Goal: Task Accomplishment & Management: Manage account settings

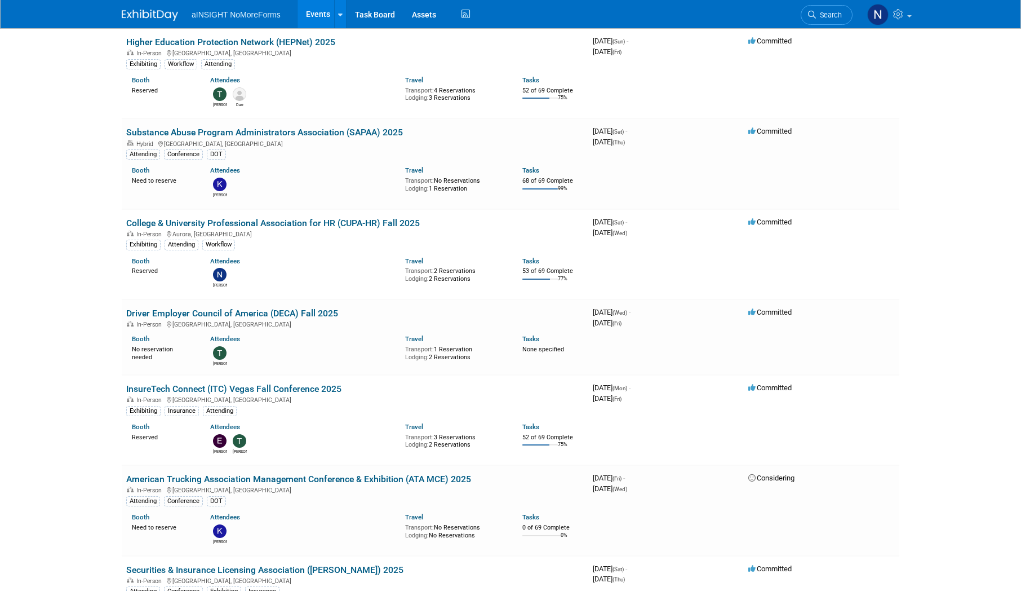
scroll to position [394, 0]
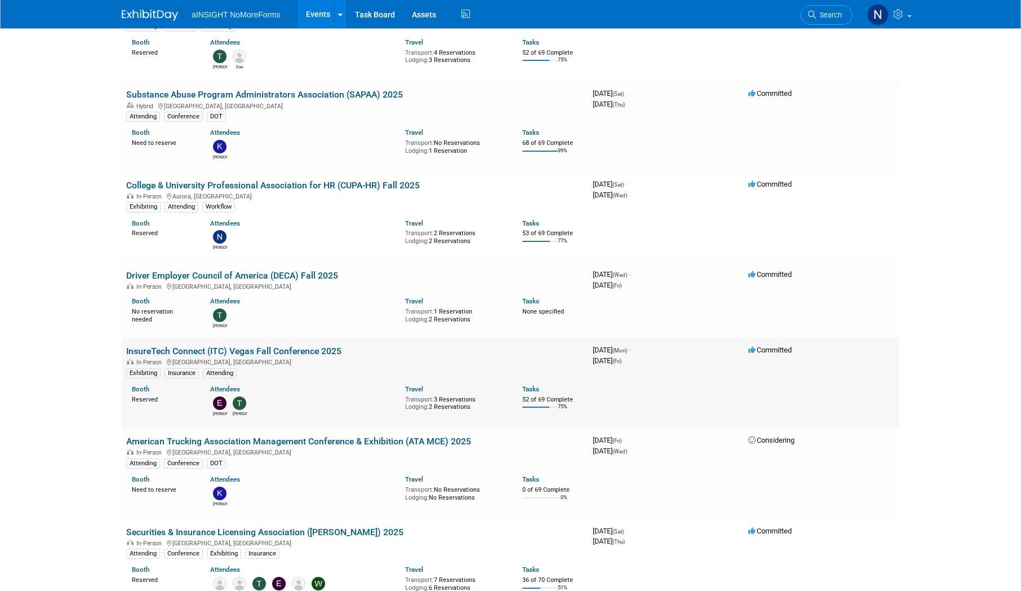
click at [276, 42] on link "InsureTech Connect (ITC) Vegas Fall Conference 2025" at bounding box center [233, 350] width 215 height 11
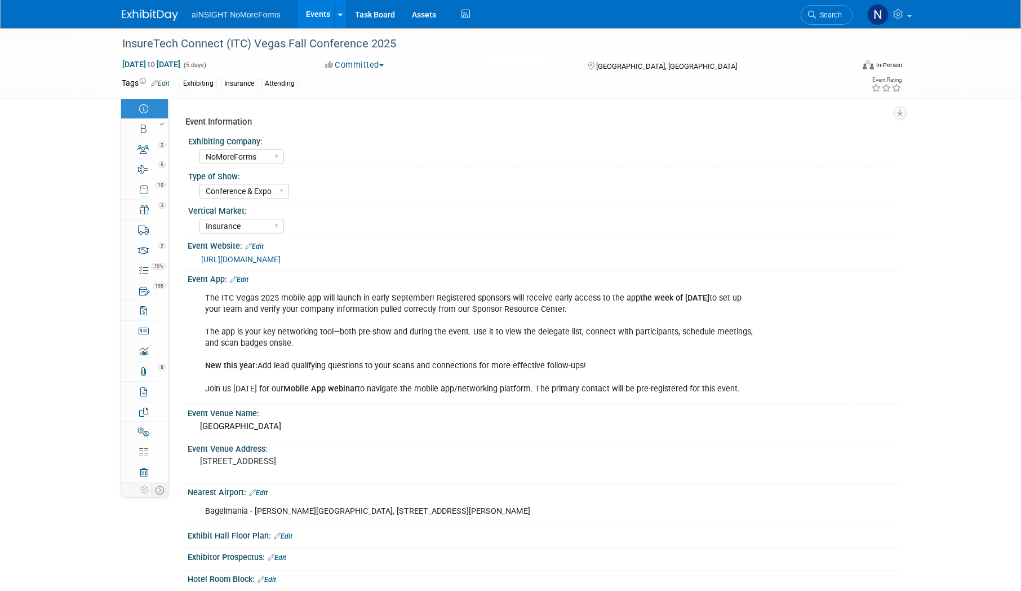
select select "NoMoreForms"
select select "Conference & Expo"
select select "Insurance"
select select "Full Access"
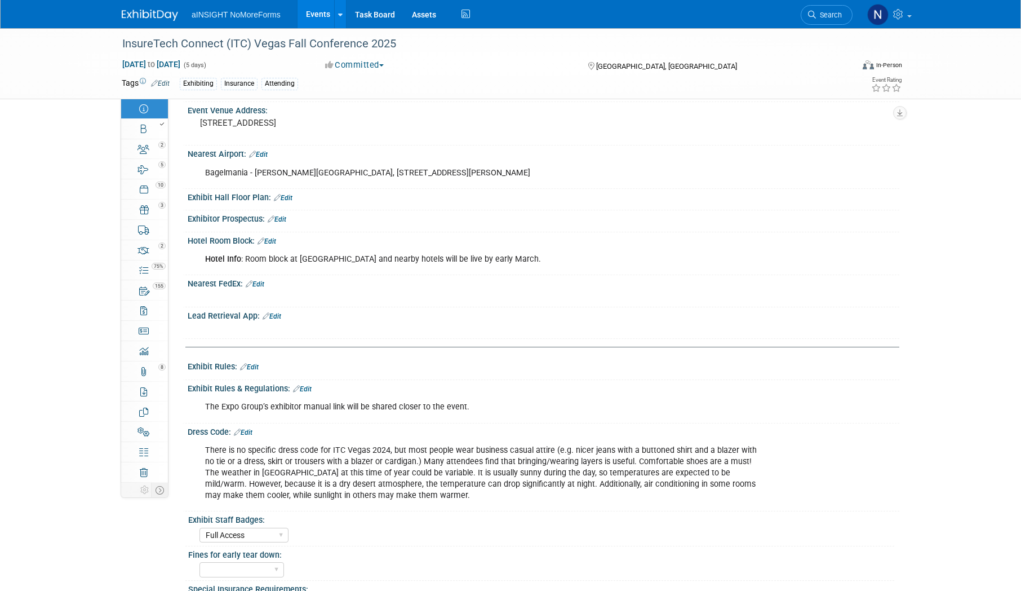
click at [274, 313] on link "Edit" at bounding box center [272, 316] width 19 height 8
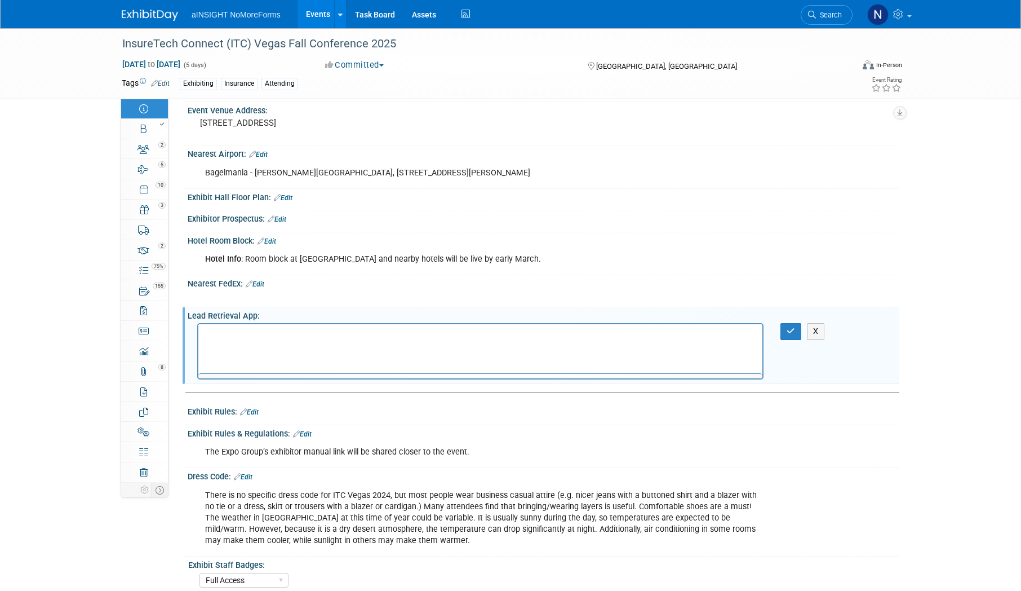
scroll to position [0, 0]
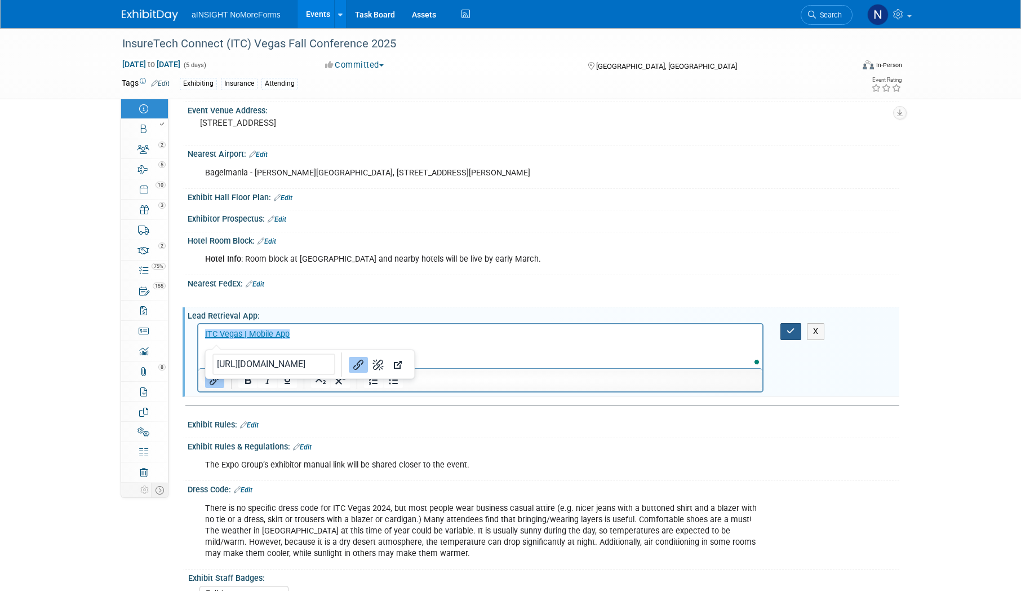
click at [787, 331] on icon "button" at bounding box center [791, 331] width 8 height 8
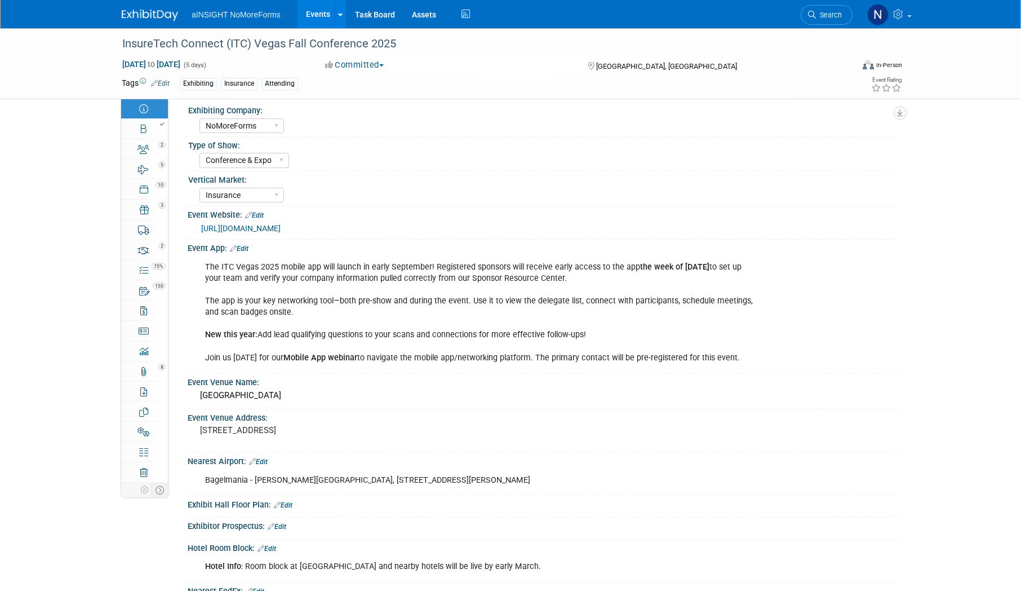
scroll to position [56, 0]
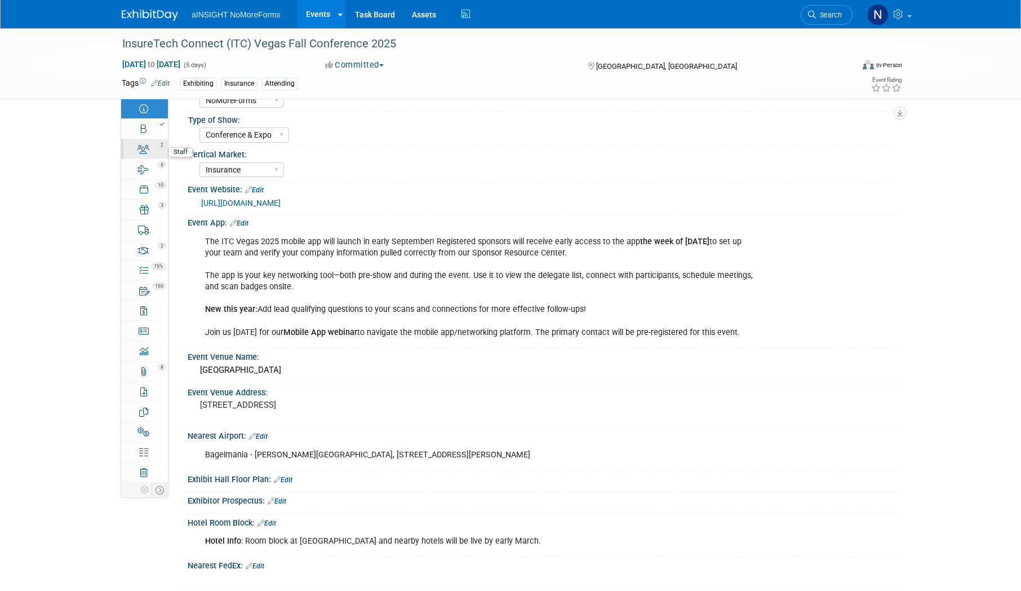
click at [150, 151] on link "2 Staff 2" at bounding box center [144, 149] width 47 height 20
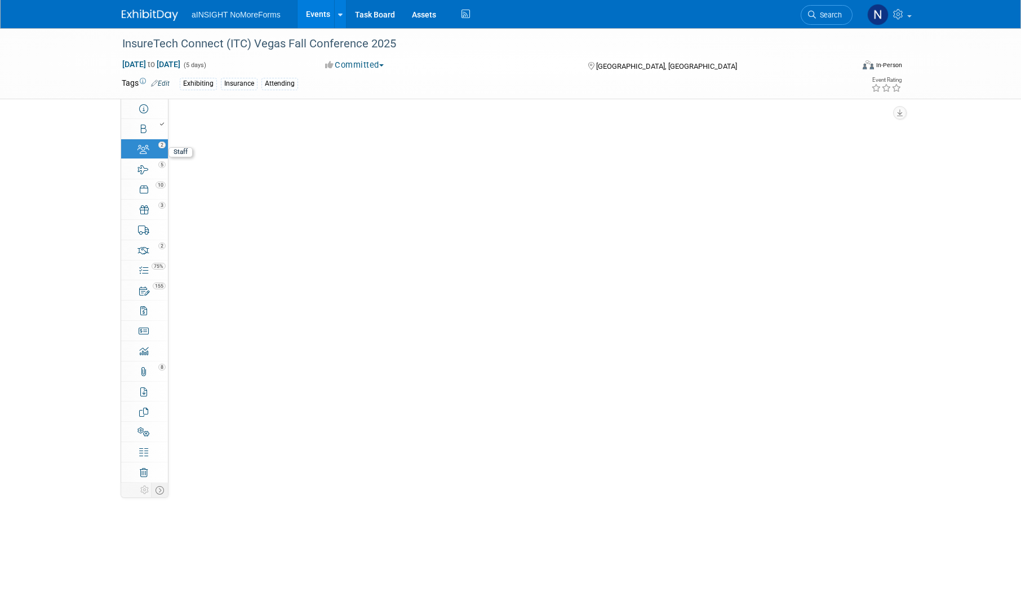
scroll to position [0, 0]
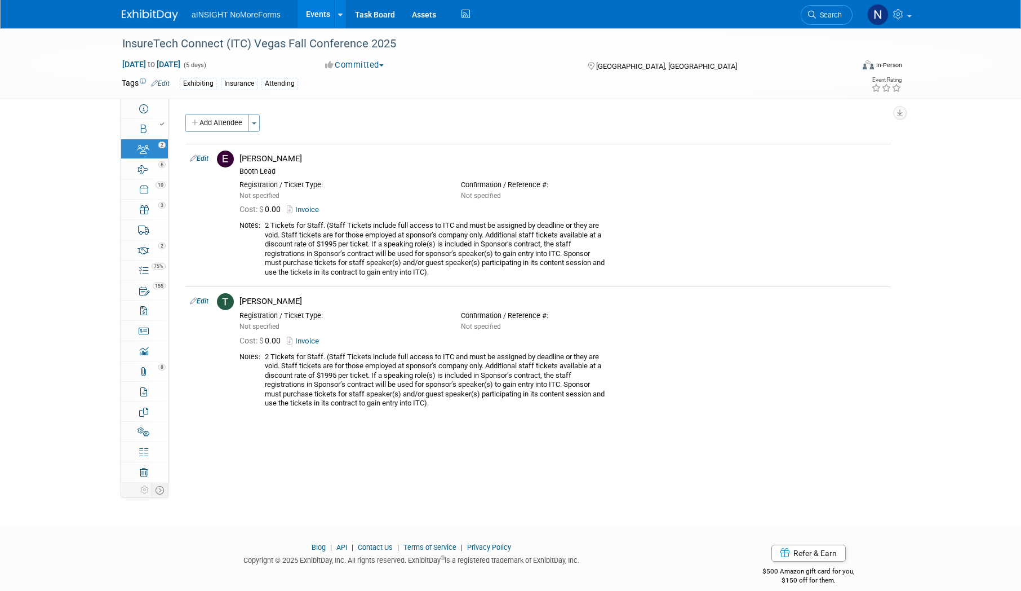
click at [318, 20] on link "Events" at bounding box center [318, 14] width 41 height 28
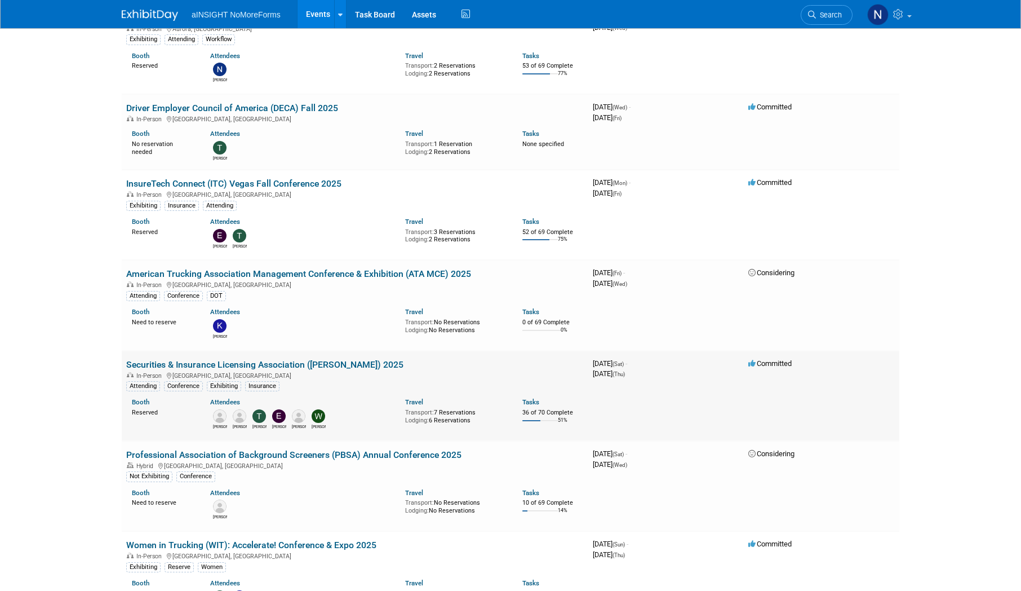
scroll to position [563, 0]
click at [332, 364] on link "Securities & Insurance Licensing Association ([PERSON_NAME]) 2025" at bounding box center [264, 362] width 277 height 11
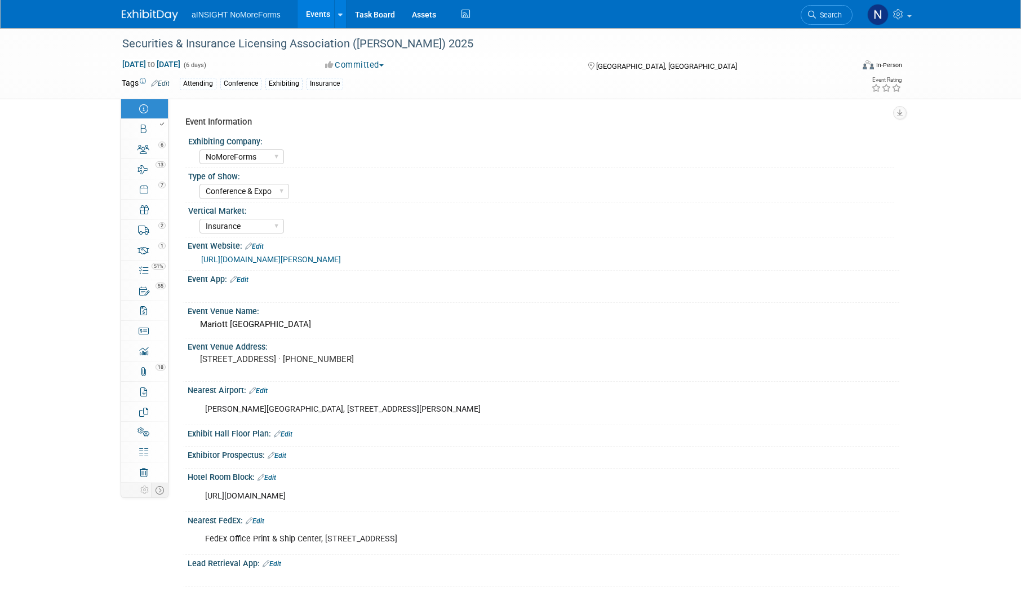
select select "NoMoreForms"
select select "Conference & Expo"
select select "Insurance"
select select "Yes"
select select "No"
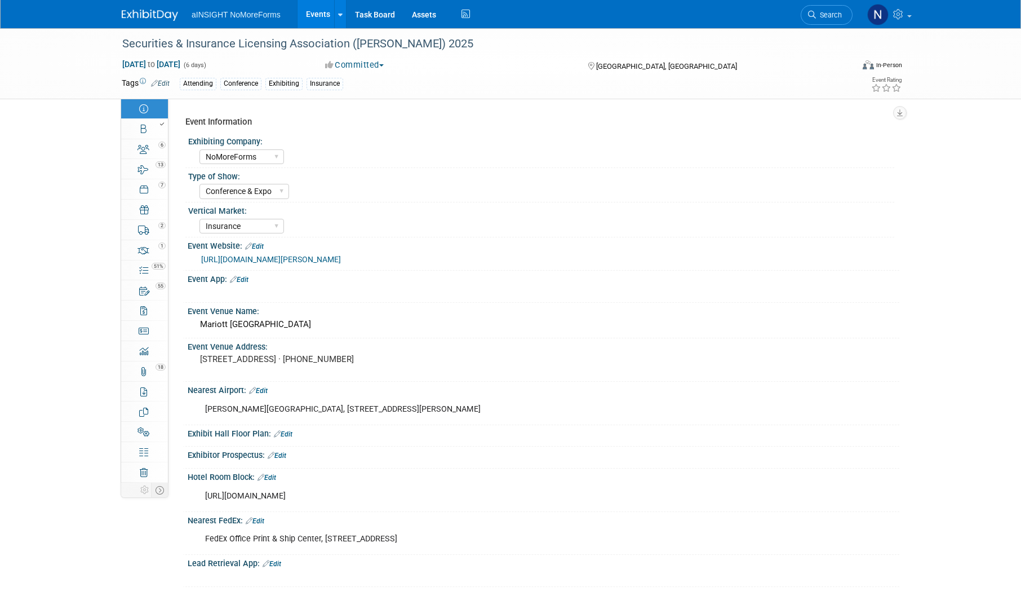
select select "Yes"
click at [409, 45] on div "Securities & Insurance Licensing Association ([PERSON_NAME]) 2025" at bounding box center [476, 44] width 717 height 20
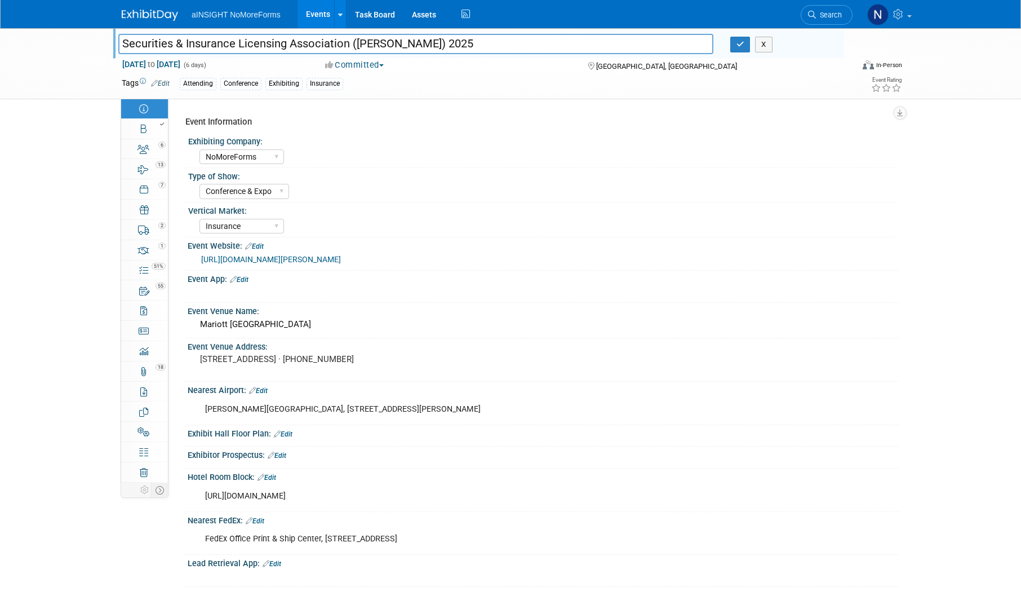
drag, startPoint x: 410, startPoint y: 45, endPoint x: 114, endPoint y: 45, distance: 295.3
click at [114, 45] on div "Securities & Insurance Licensing Association ([PERSON_NAME]) 2025" at bounding box center [416, 45] width 612 height 17
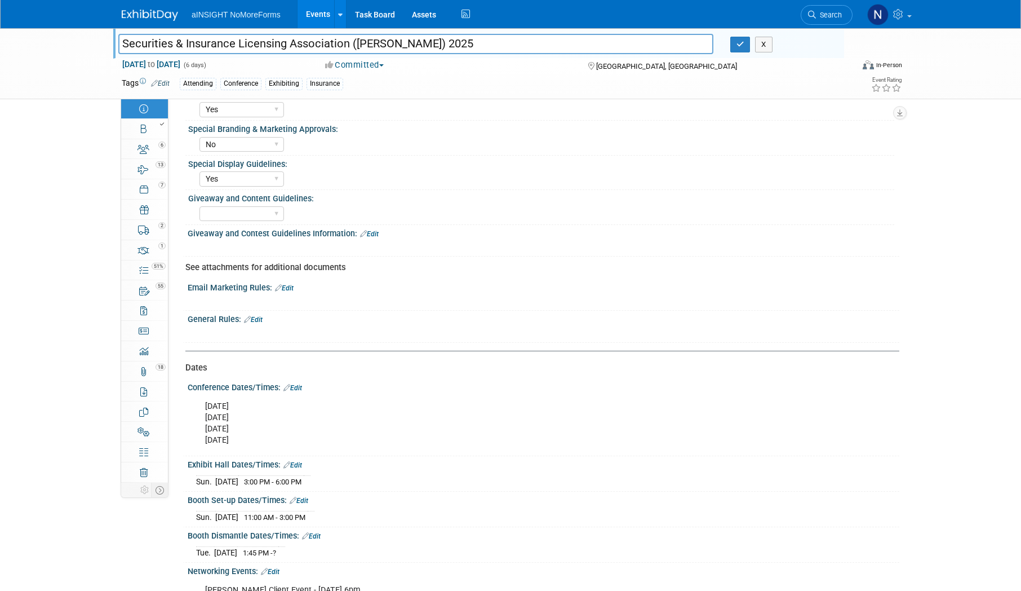
scroll to position [789, 0]
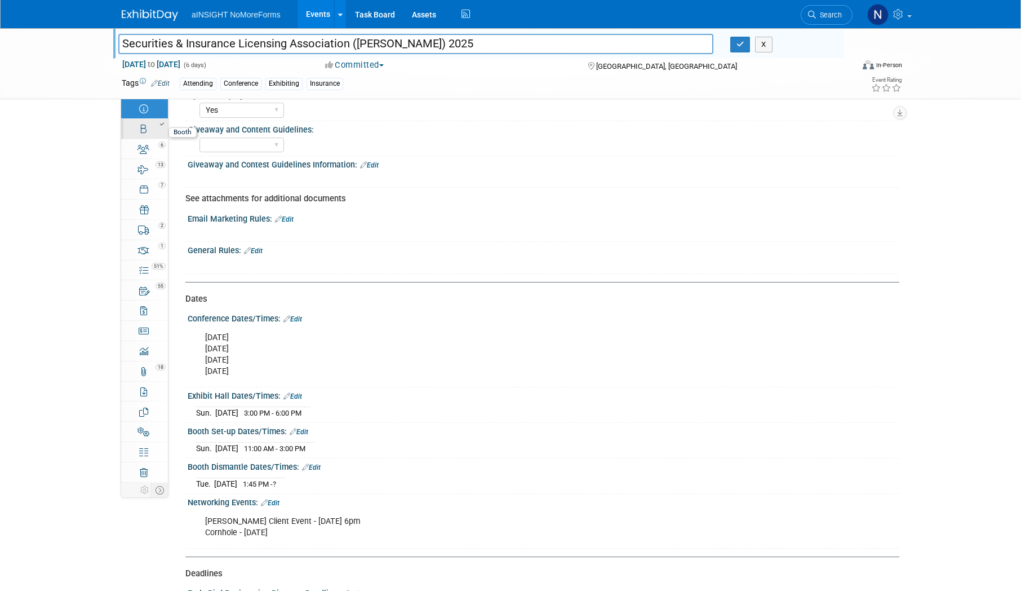
click at [130, 131] on link "Booth" at bounding box center [144, 129] width 47 height 20
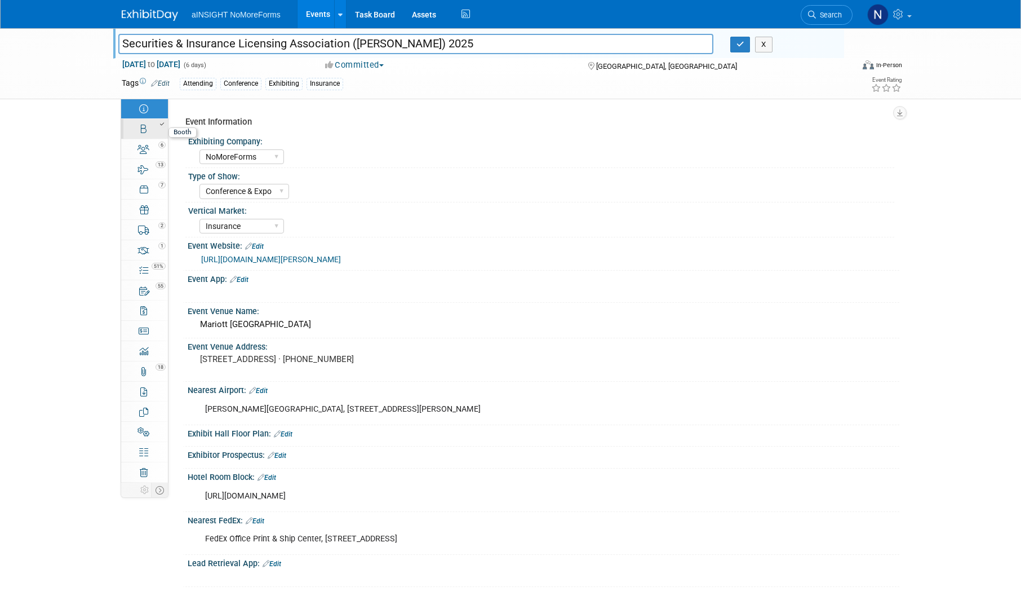
select select "NoMoreForms"
select select "Head of Sales"
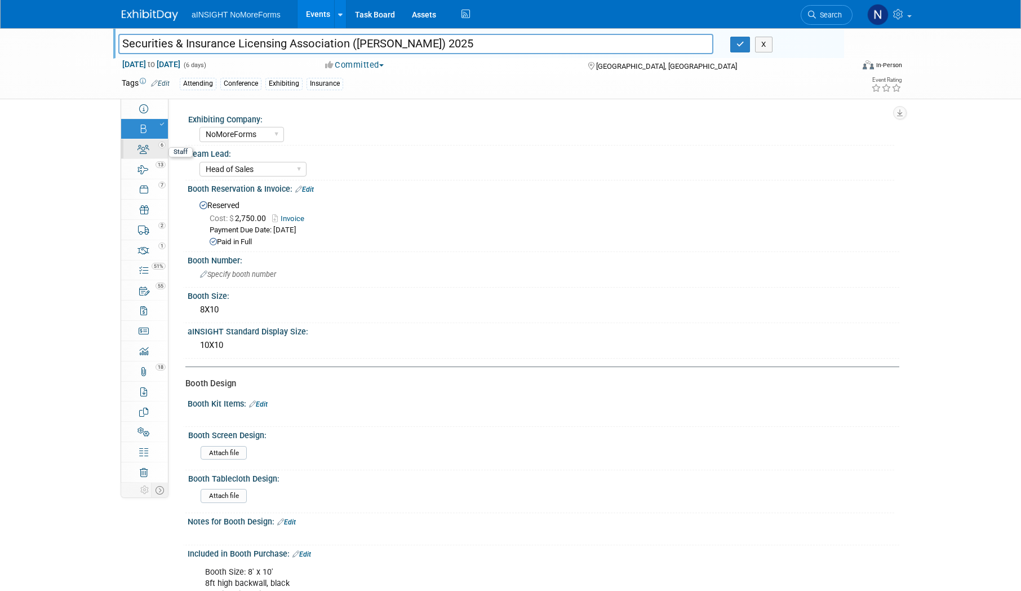
click at [145, 152] on icon at bounding box center [143, 149] width 12 height 9
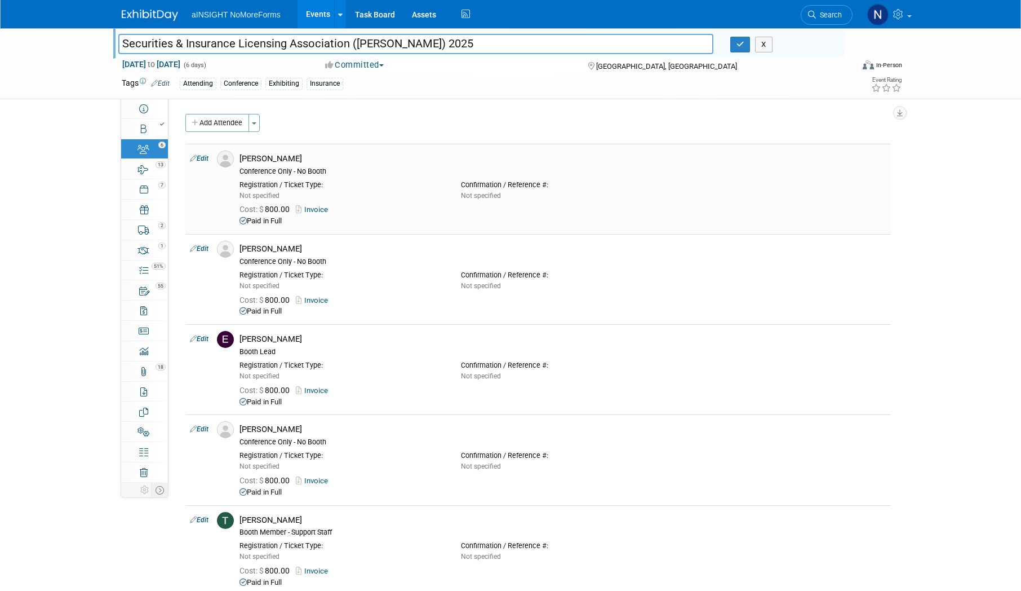
drag, startPoint x: 312, startPoint y: 158, endPoint x: 275, endPoint y: 157, distance: 37.2
click at [275, 157] on div "[PERSON_NAME]" at bounding box center [562, 158] width 647 height 11
copy div "Bellavance"
click at [738, 43] on icon "button" at bounding box center [740, 44] width 8 height 7
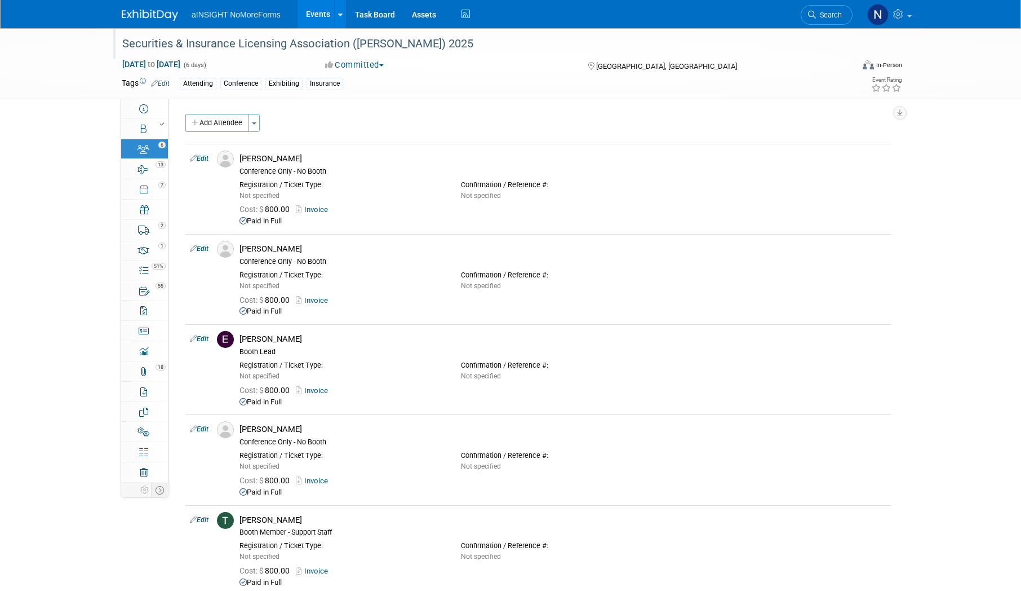
click at [309, 21] on link "Events" at bounding box center [318, 14] width 41 height 28
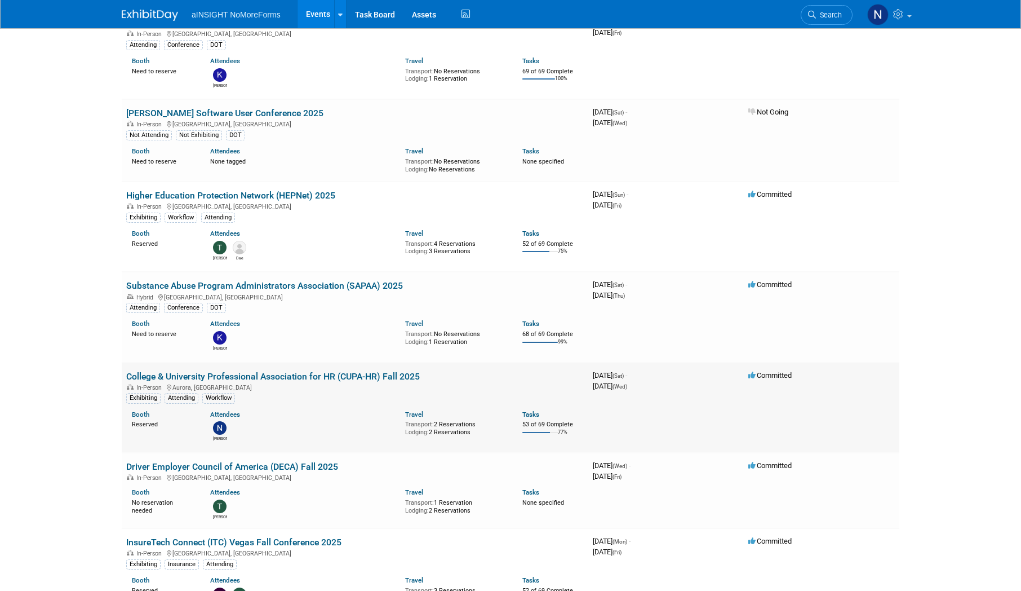
scroll to position [282, 0]
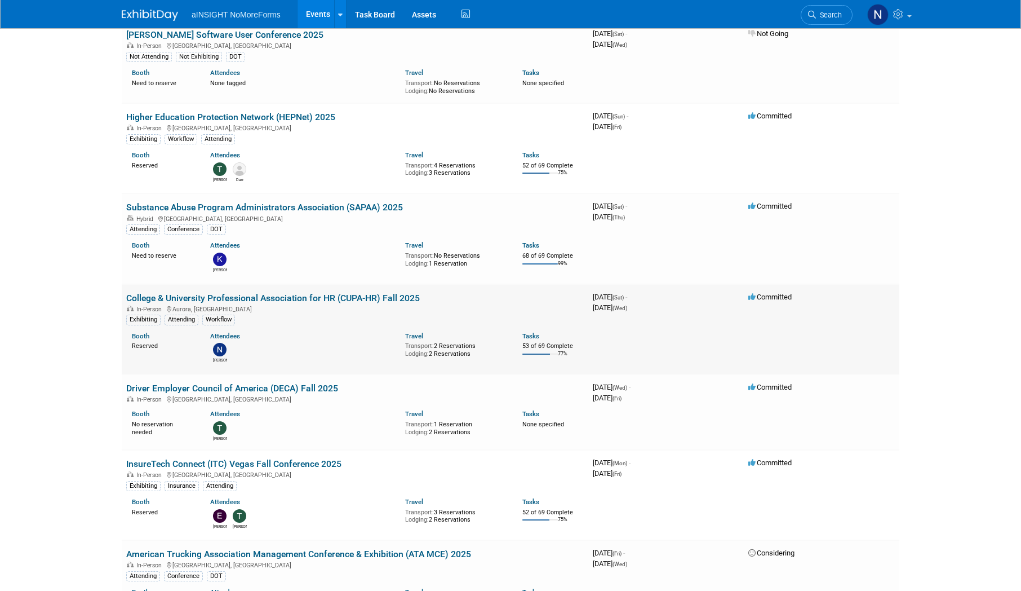
click at [325, 295] on link "College & University Professional Association for HR (CUPA-HR) Fall 2025" at bounding box center [273, 297] width 294 height 11
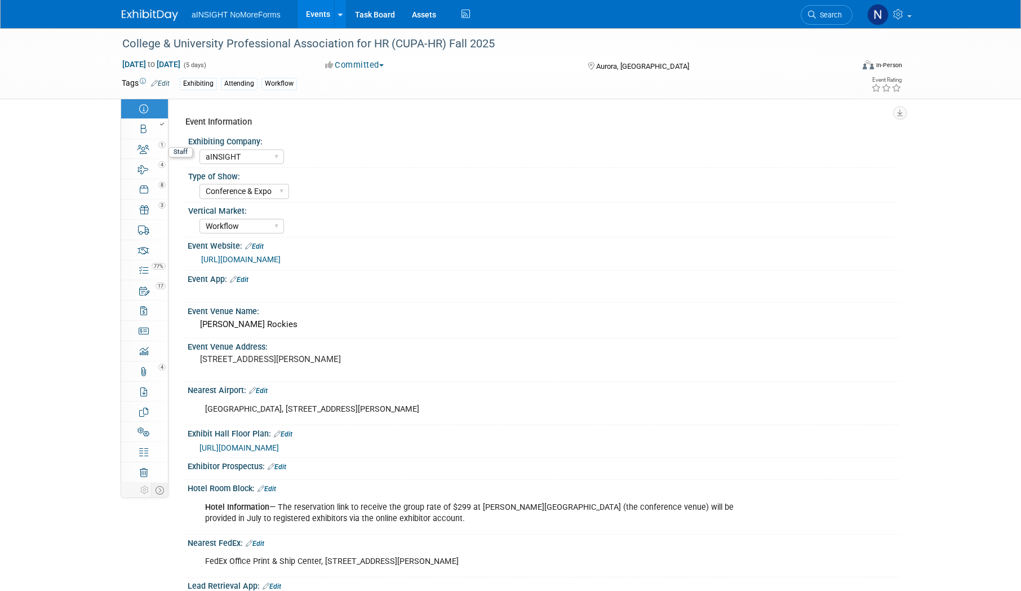
select select "aINSIGHT"
select select "Conference & Expo"
select select "Workflow"
click at [151, 132] on link "Booth" at bounding box center [144, 129] width 47 height 20
select select "aINSIGHT"
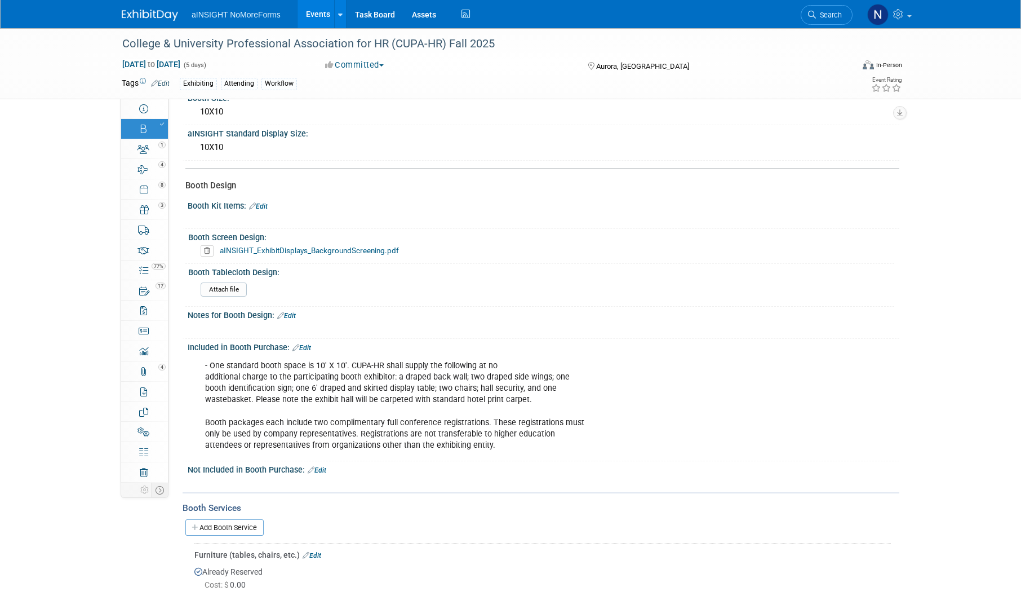
scroll to position [451, 0]
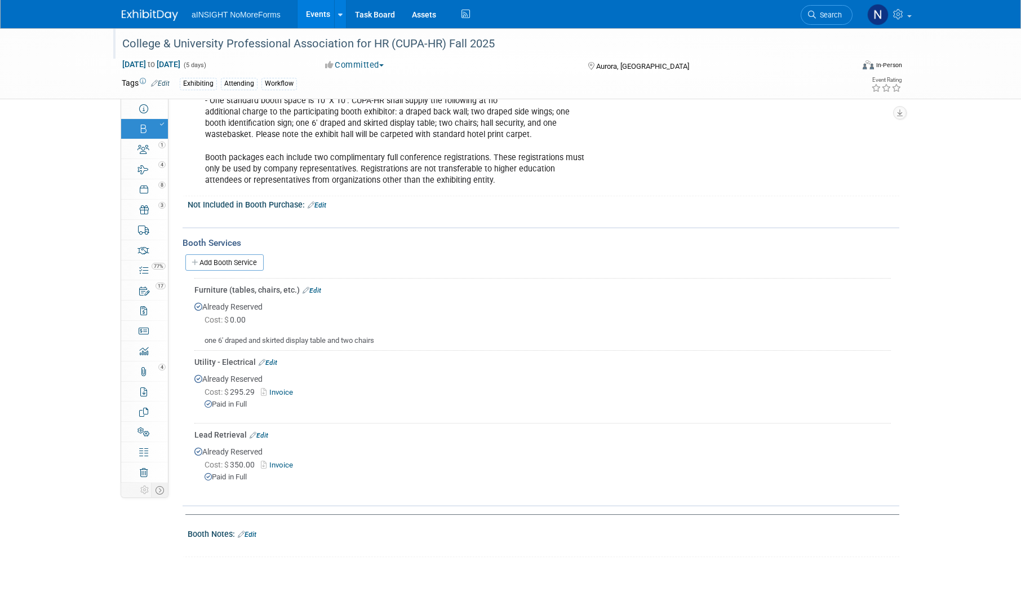
click at [485, 39] on div "College & University Professional Association for HR (CUPA-HR) Fall 2025" at bounding box center [476, 44] width 717 height 20
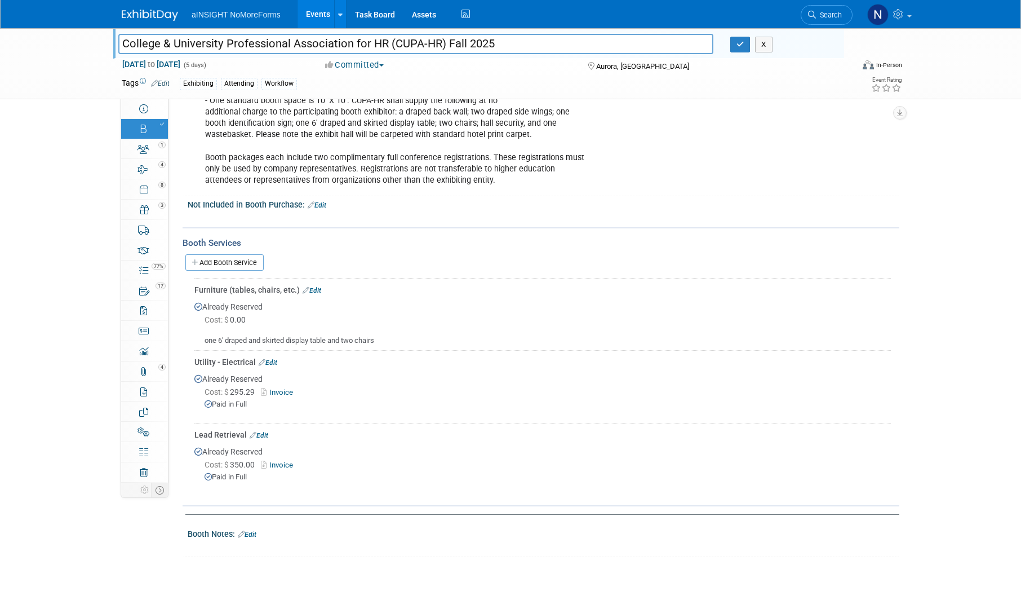
drag, startPoint x: 485, startPoint y: 39, endPoint x: 109, endPoint y: 41, distance: 375.8
click at [109, 41] on div "College & University Professional Association for HR (CUPA-HR) Fall 2025 Colleg…" at bounding box center [510, 63] width 1021 height 71
click at [738, 51] on button "button" at bounding box center [740, 45] width 20 height 16
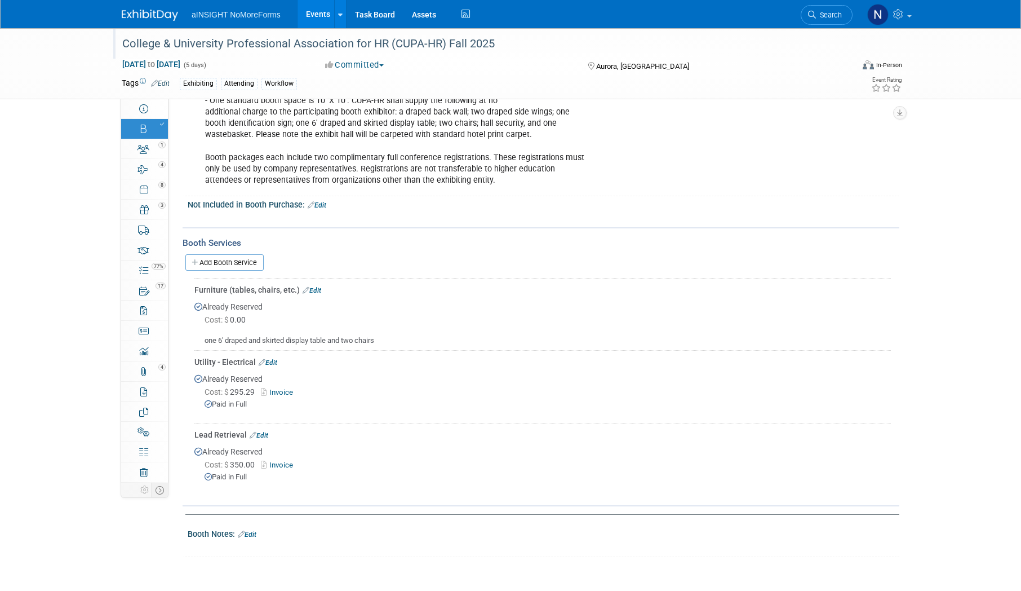
click at [319, 12] on link "Events" at bounding box center [318, 14] width 41 height 28
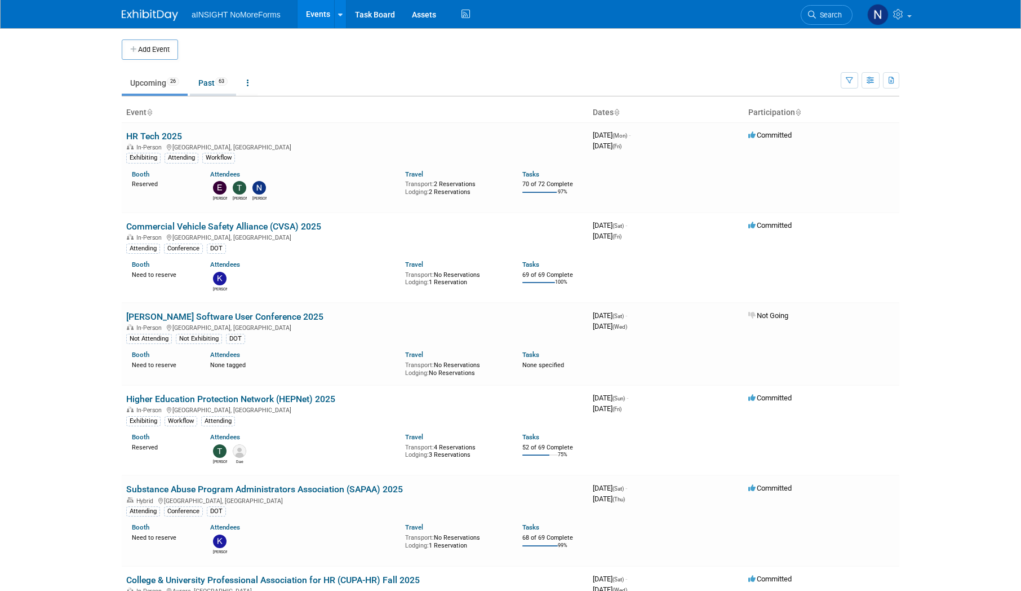
click at [210, 82] on link "Past 63" at bounding box center [213, 82] width 46 height 21
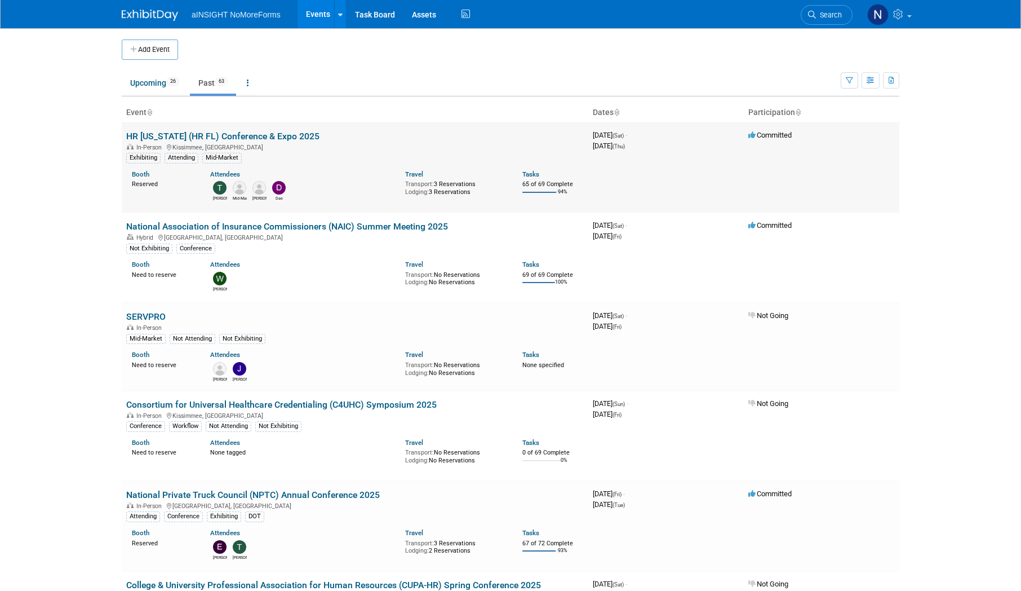
click at [223, 138] on link "HR [US_STATE] (HR FL) Conference & Expo 2025" at bounding box center [222, 136] width 193 height 11
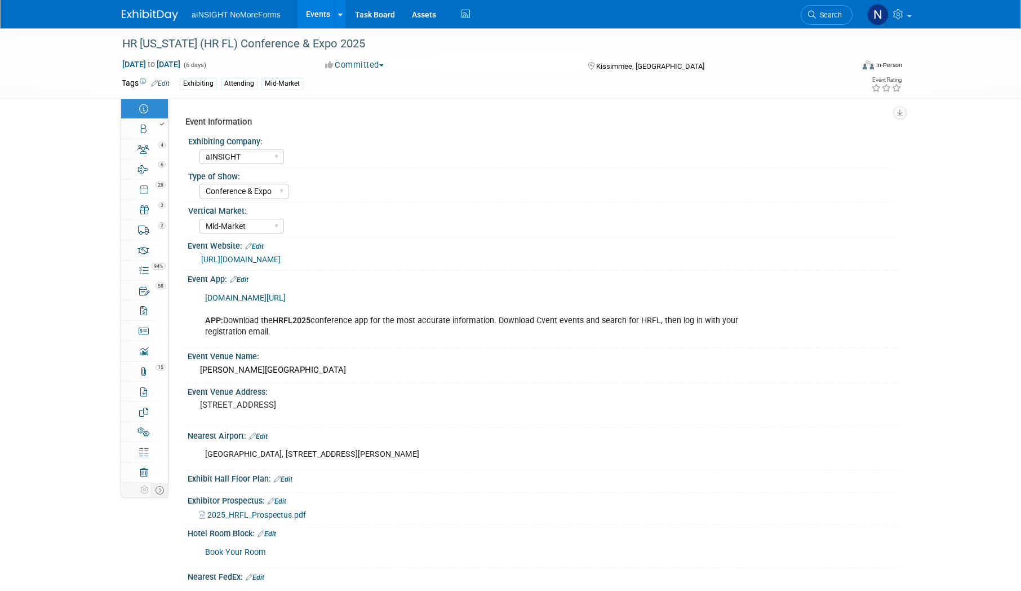
select select "aINSIGHT"
select select "Conference & Expo"
select select "Mid-Market"
select select "Full Access"
select select "Yes"
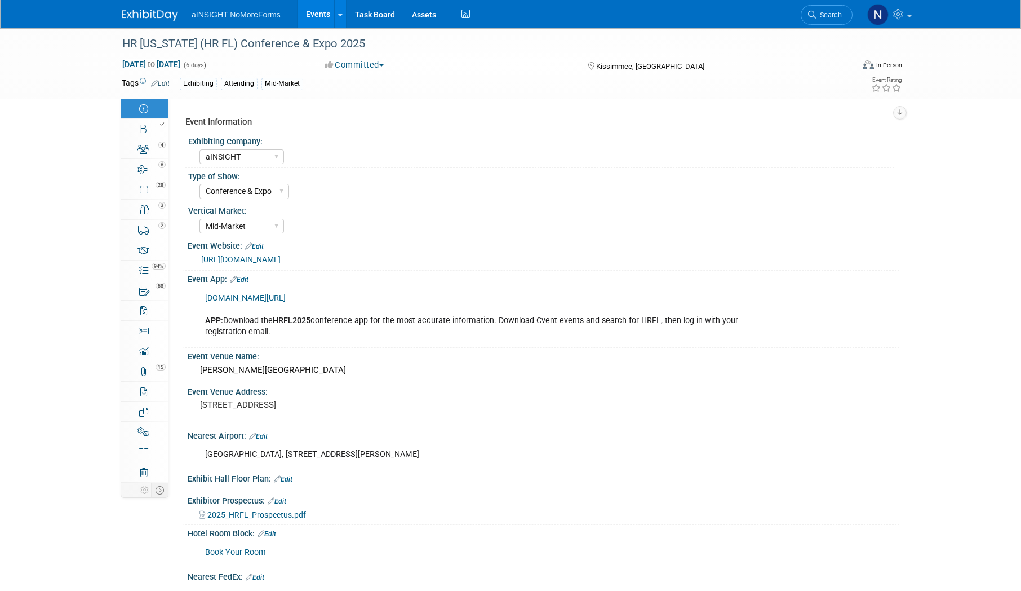
select select "No"
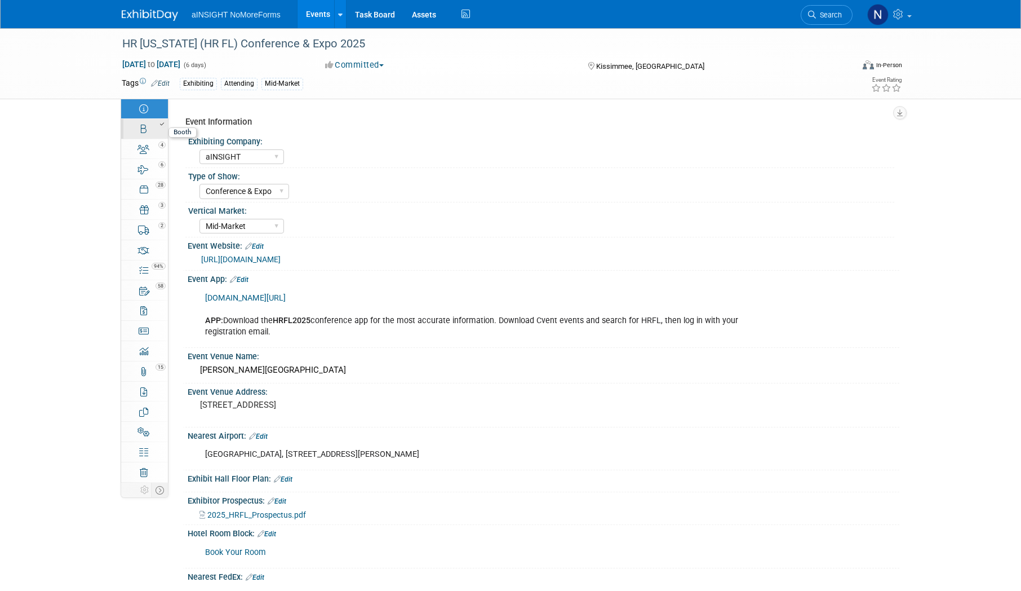
click at [154, 132] on link "Booth" at bounding box center [144, 129] width 47 height 20
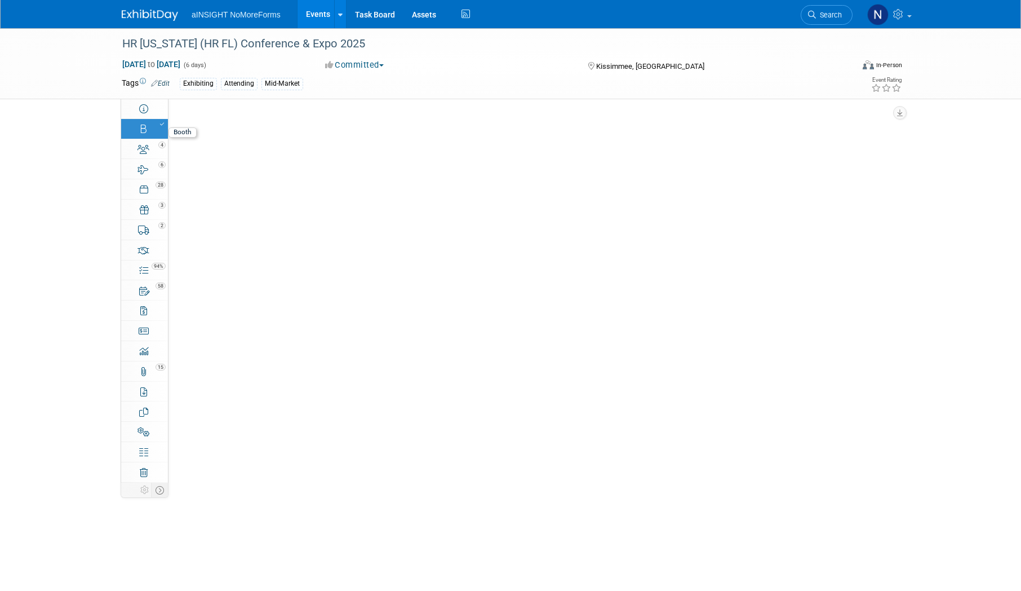
select select "aINSIGHT"
select select "Head of Sales"
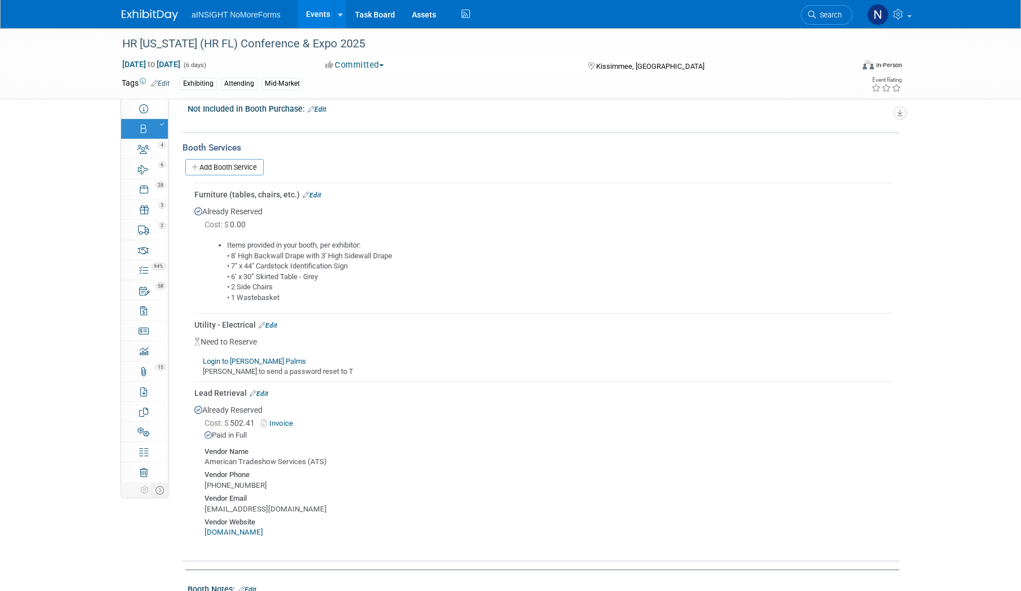
scroll to position [629, 0]
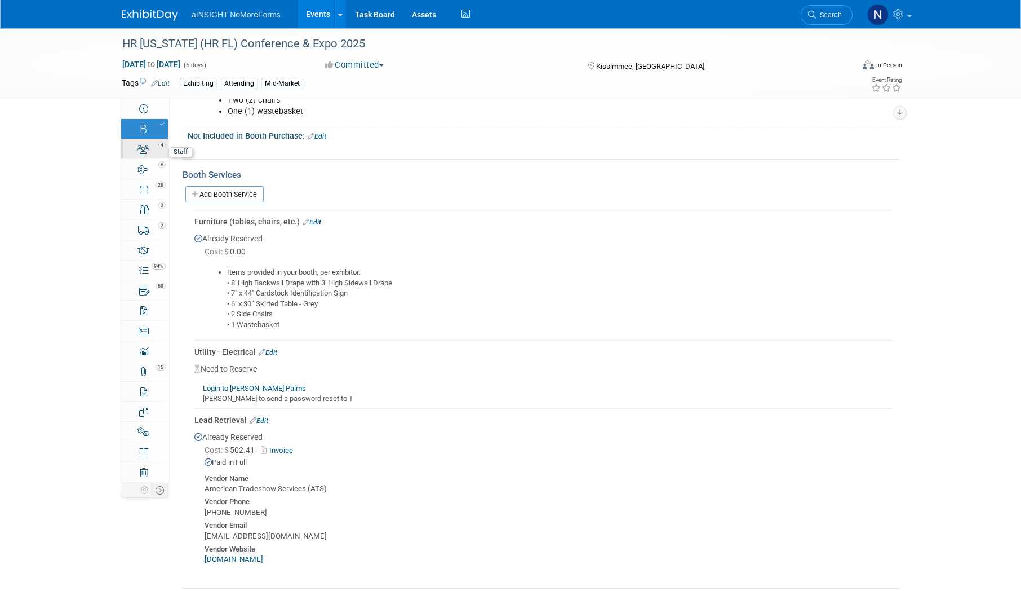
click at [148, 148] on icon at bounding box center [143, 149] width 12 height 9
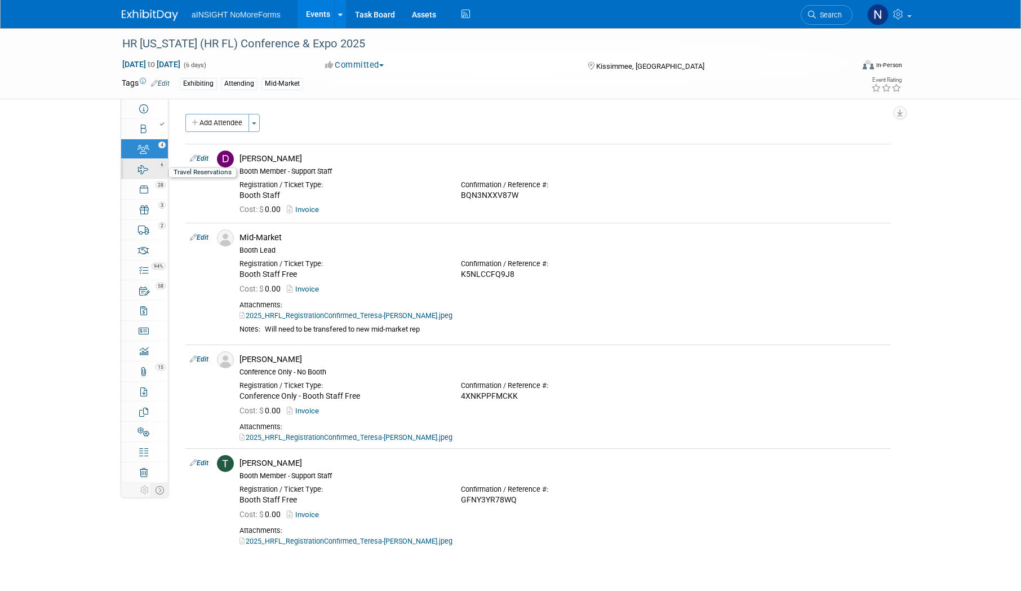
click at [137, 165] on div "6" at bounding box center [148, 164] width 38 height 8
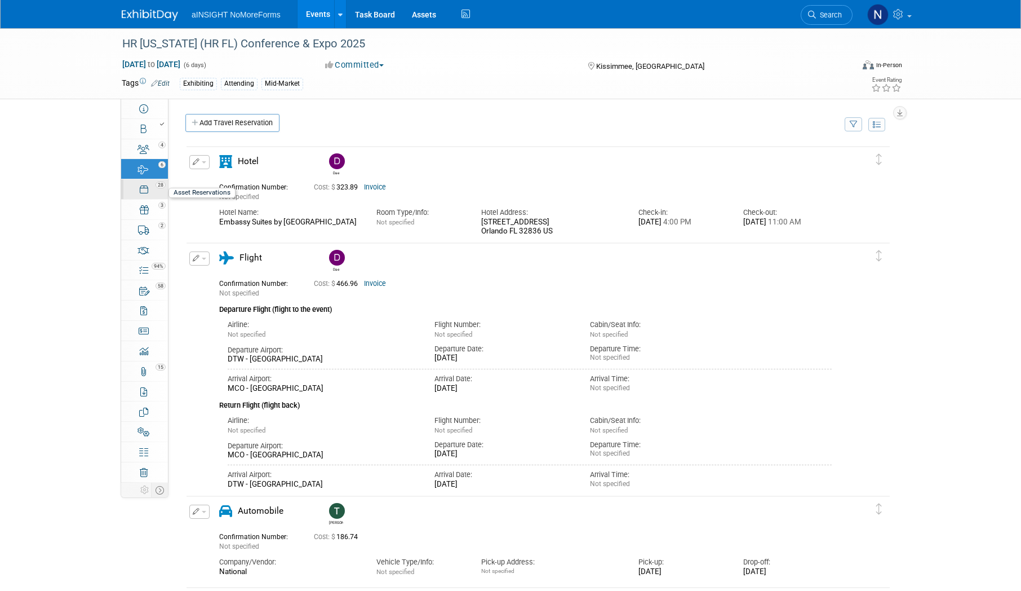
click at [143, 187] on div "28" at bounding box center [148, 184] width 38 height 8
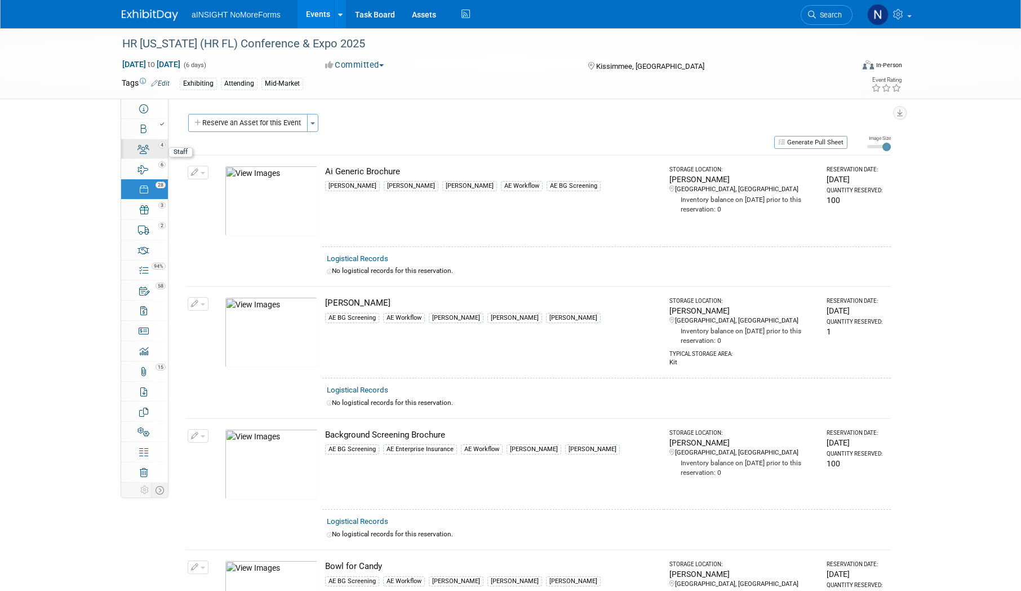
click at [139, 141] on div "4" at bounding box center [148, 144] width 38 height 8
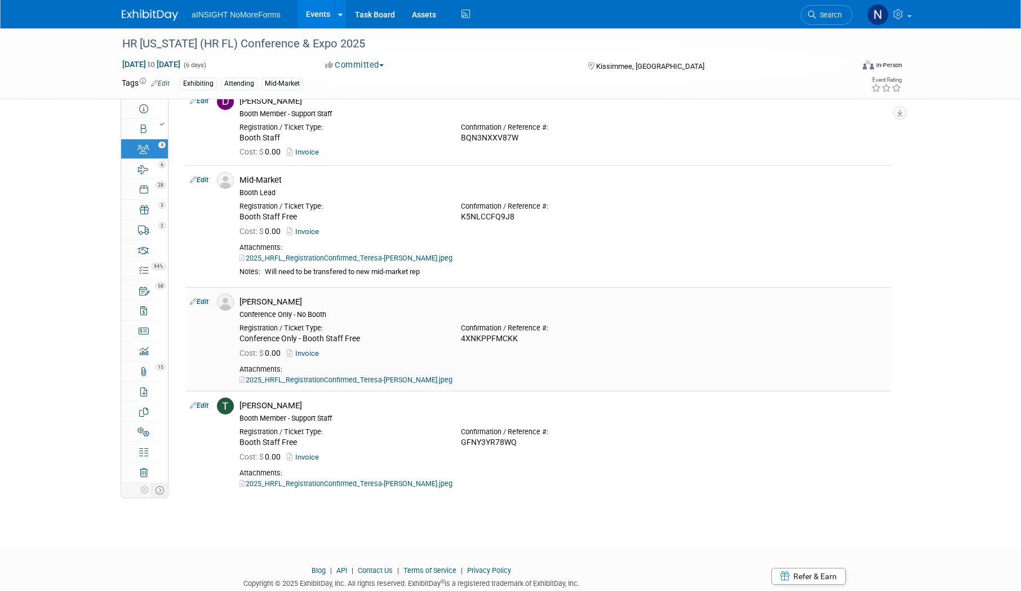
scroll to position [38, 0]
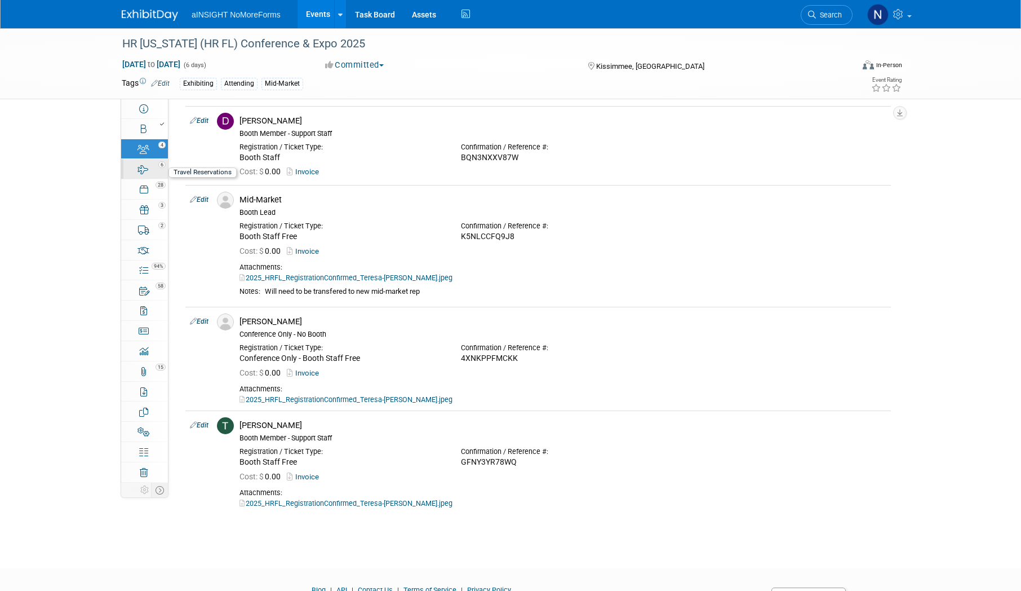
click at [131, 176] on link "6 Travel Reservations 6" at bounding box center [144, 169] width 47 height 20
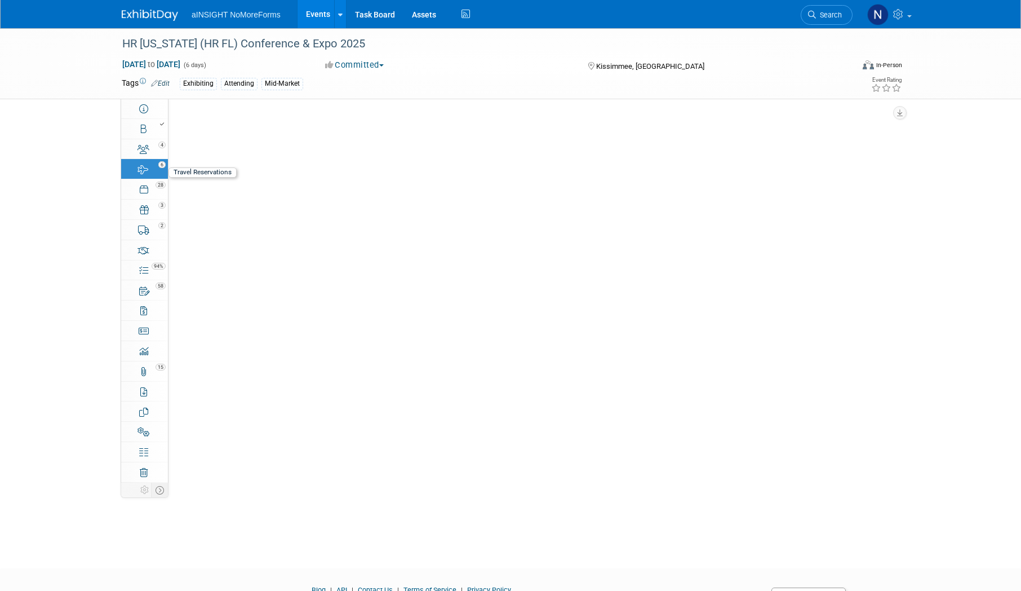
scroll to position [0, 0]
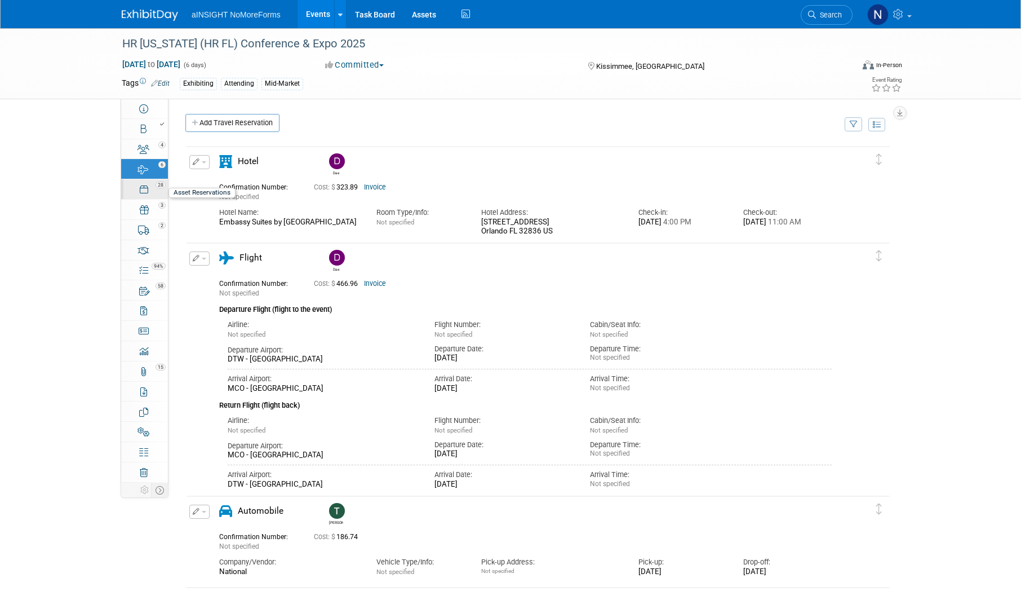
click at [136, 198] on link "28 Asset Reservations 28" at bounding box center [144, 189] width 47 height 20
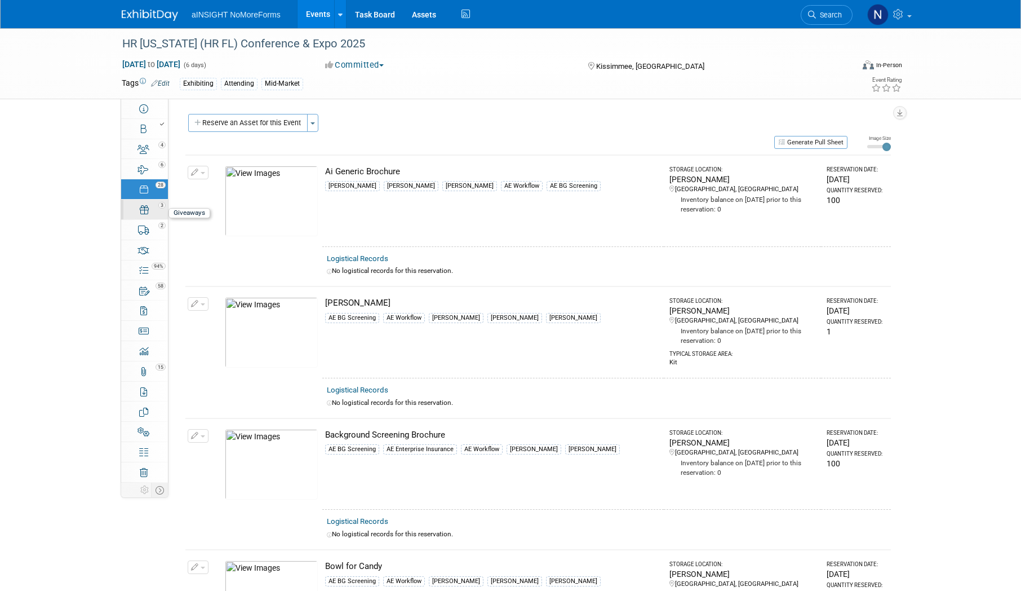
click at [143, 214] on icon at bounding box center [144, 209] width 9 height 9
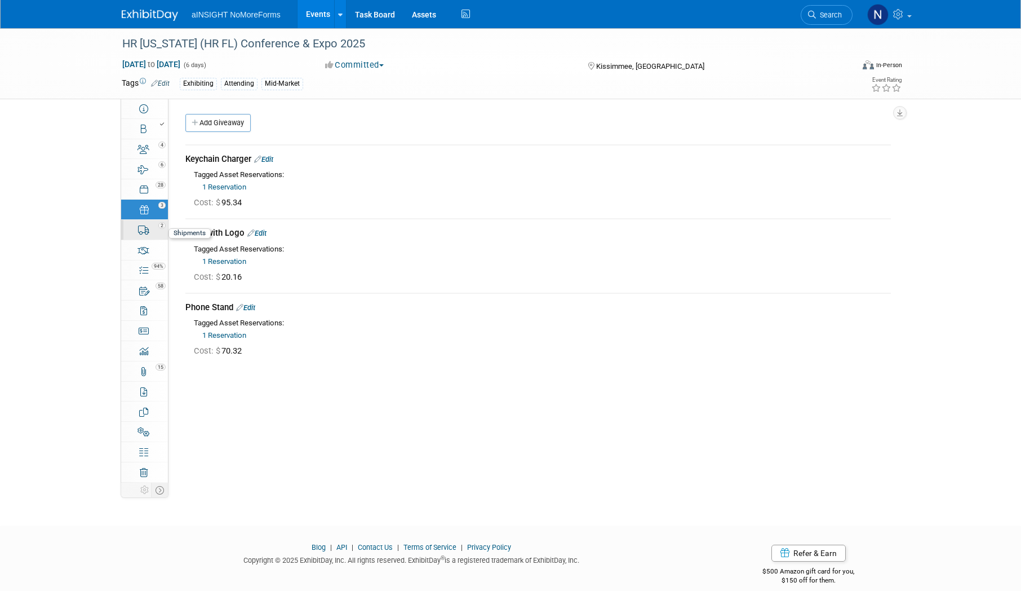
click at [143, 234] on icon at bounding box center [144, 229] width 12 height 9
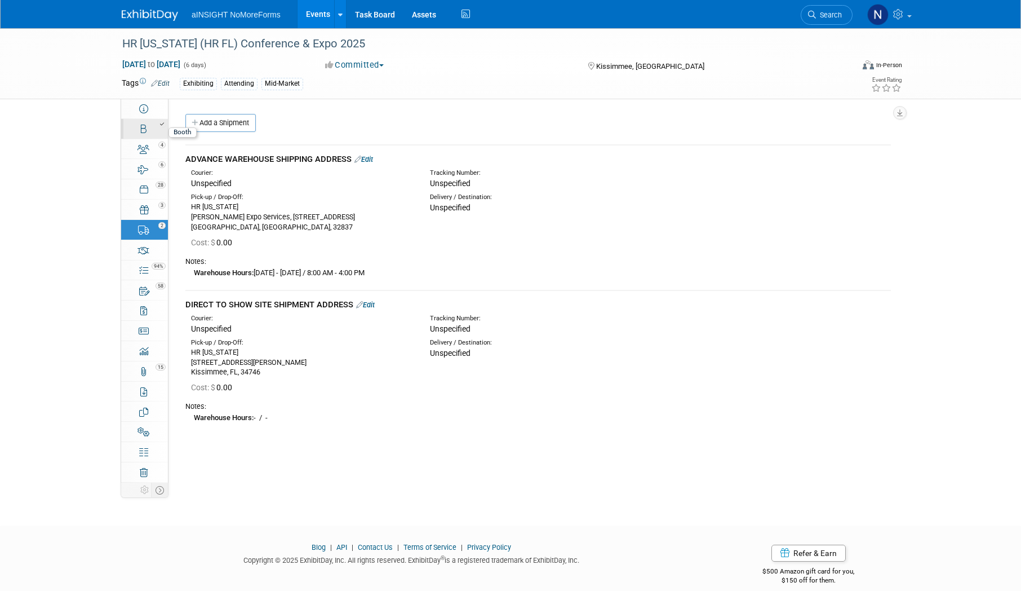
click at [152, 128] on link "Booth" at bounding box center [144, 129] width 47 height 20
select select "aINSIGHT"
select select "Head of Sales"
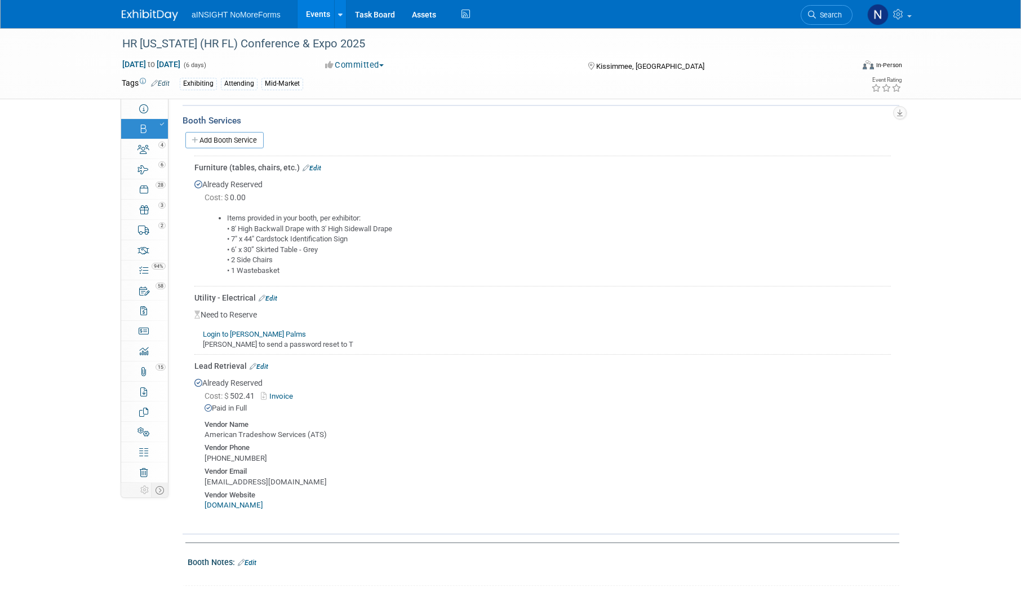
scroll to position [573, 0]
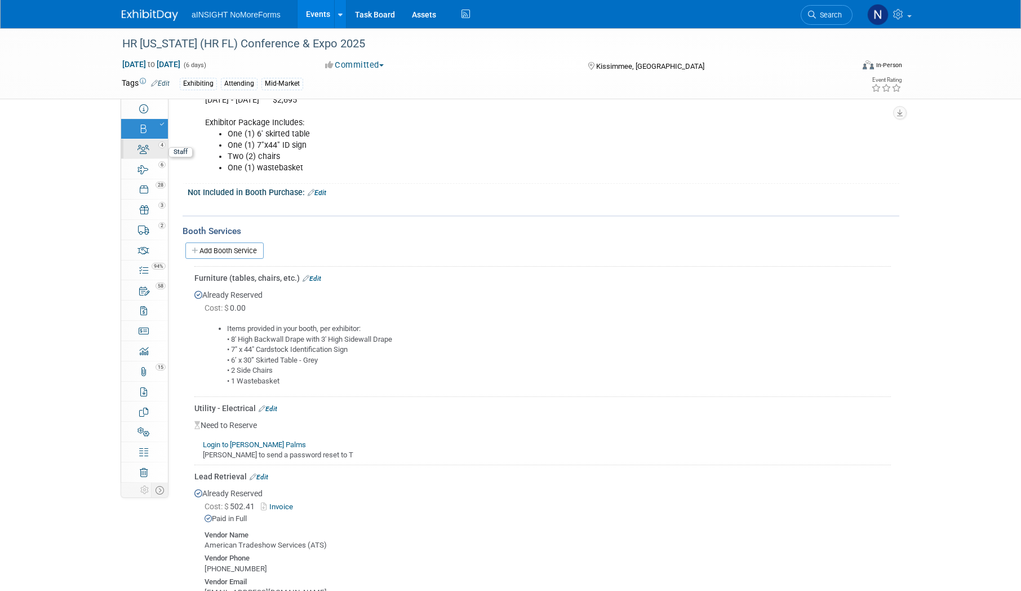
click at [132, 147] on div "4" at bounding box center [148, 144] width 38 height 8
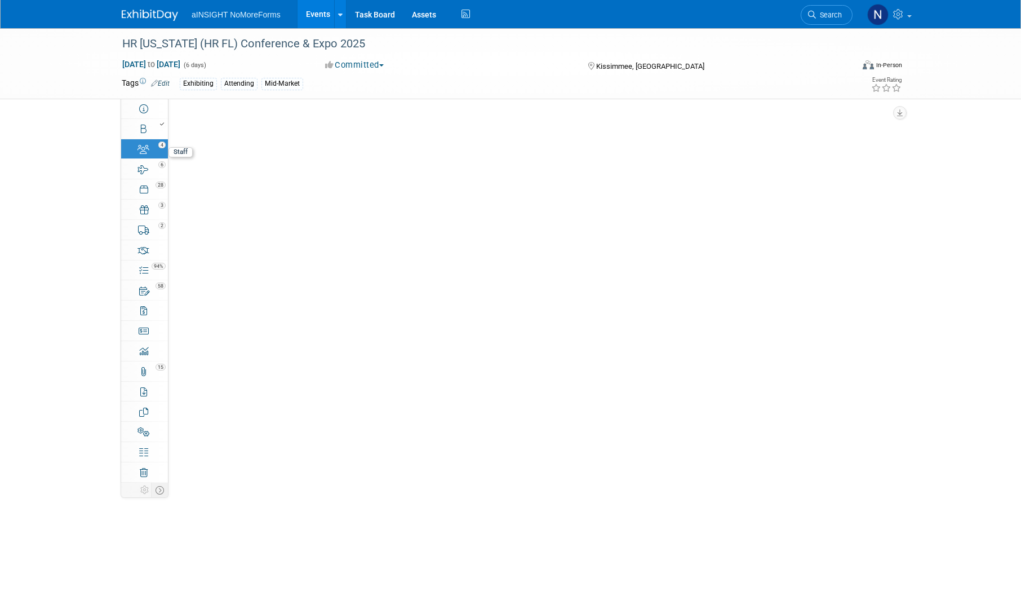
scroll to position [0, 0]
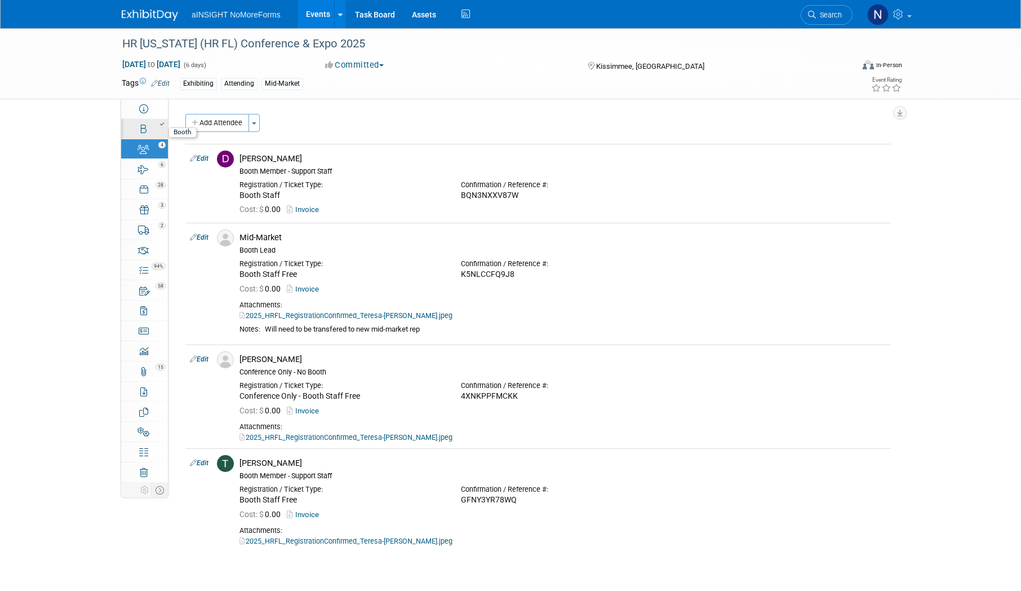
click at [135, 129] on link "Booth" at bounding box center [144, 129] width 47 height 20
select select "aINSIGHT"
select select "Head of Sales"
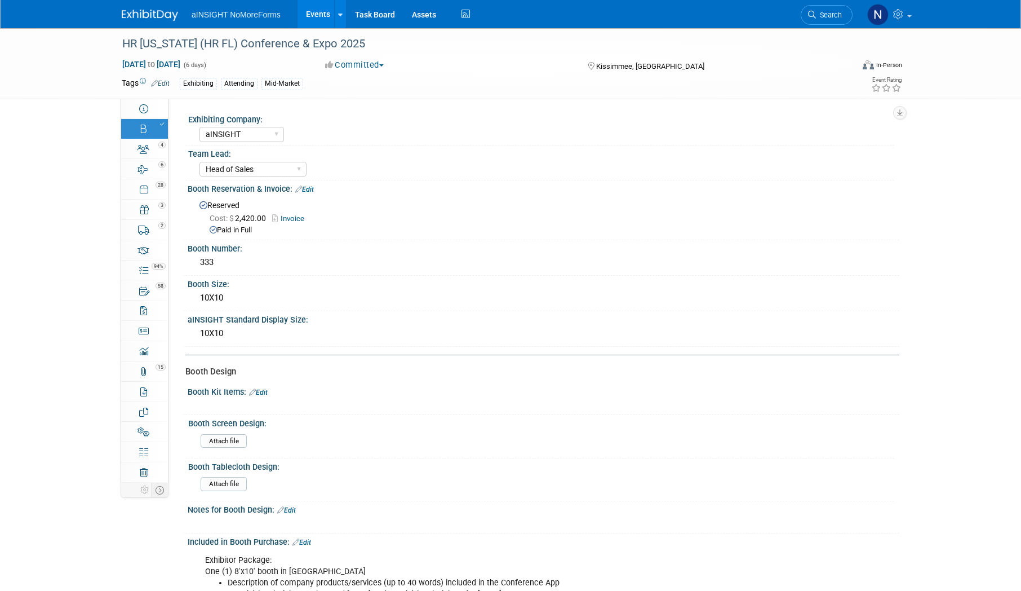
click at [135, 99] on div "HR [US_STATE] (HR FL) Conference & Expo 2025 [DATE] to [DATE] (6 days) [DATE] t…" at bounding box center [510, 63] width 1021 height 71
click at [142, 105] on icon at bounding box center [143, 108] width 9 height 9
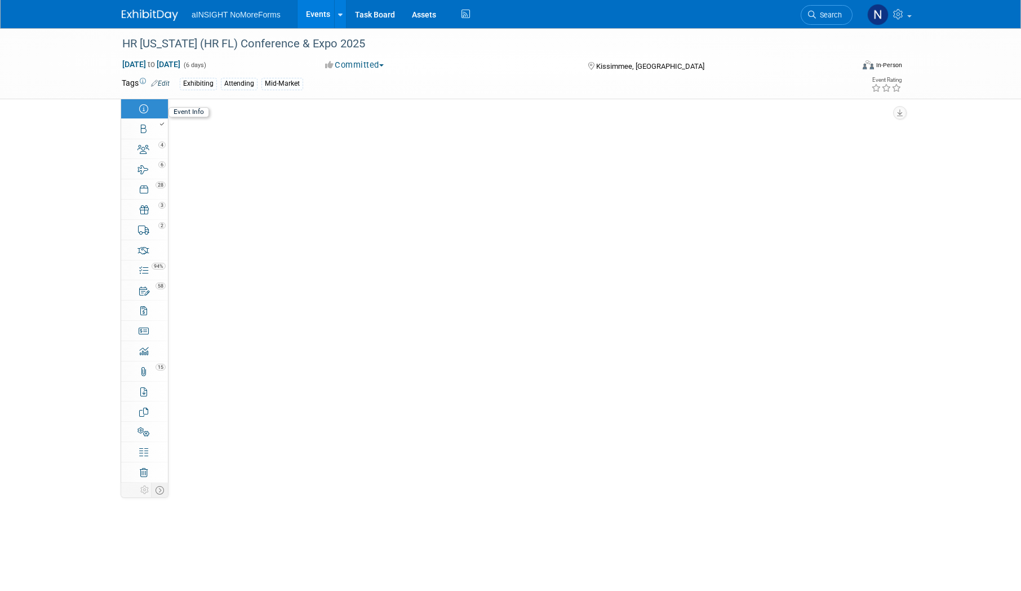
select select "aINSIGHT"
select select "Conference & Expo"
select select "Mid-Market"
select select "Full Access"
select select "Yes"
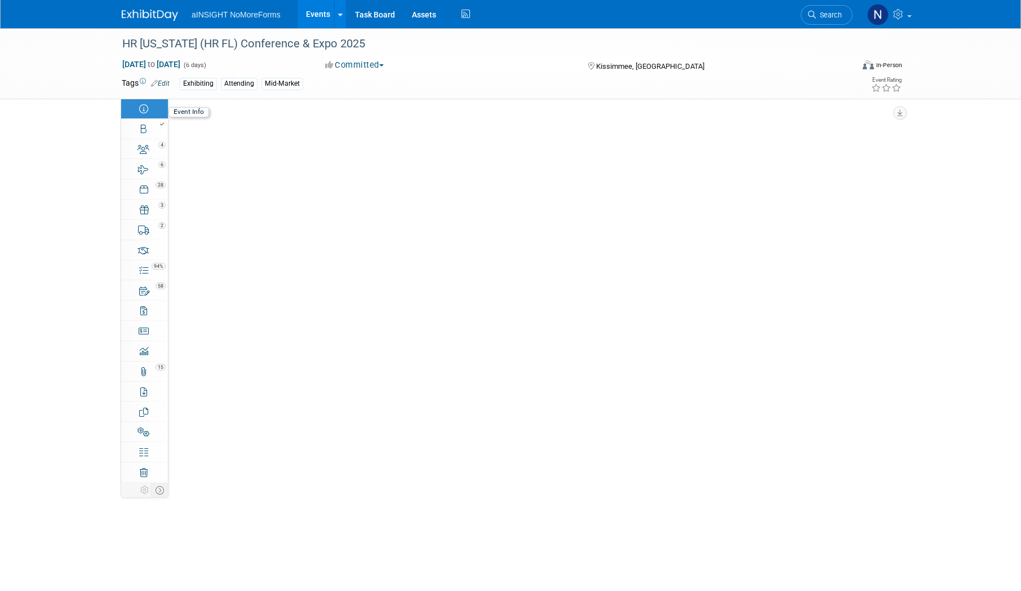
select select "No"
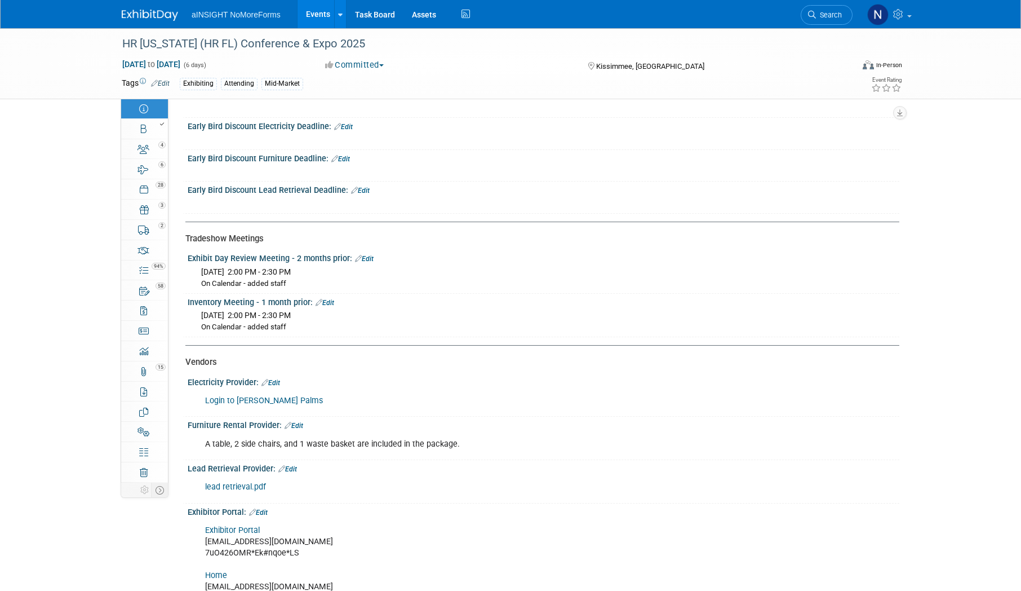
scroll to position [1667, 0]
